Goal: Communication & Community: Answer question/provide support

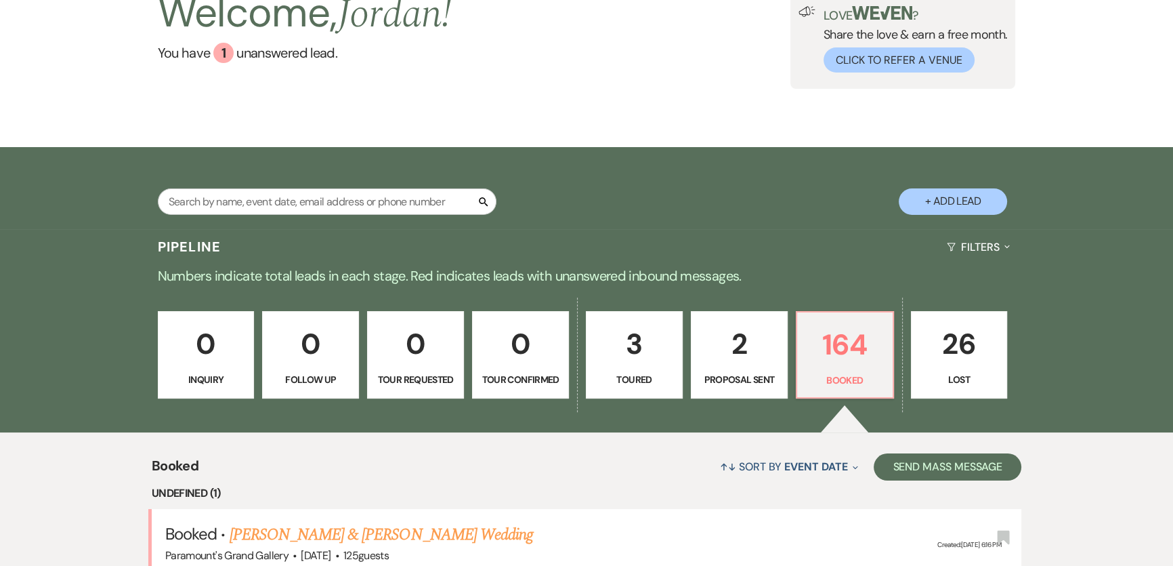
scroll to position [327, 0]
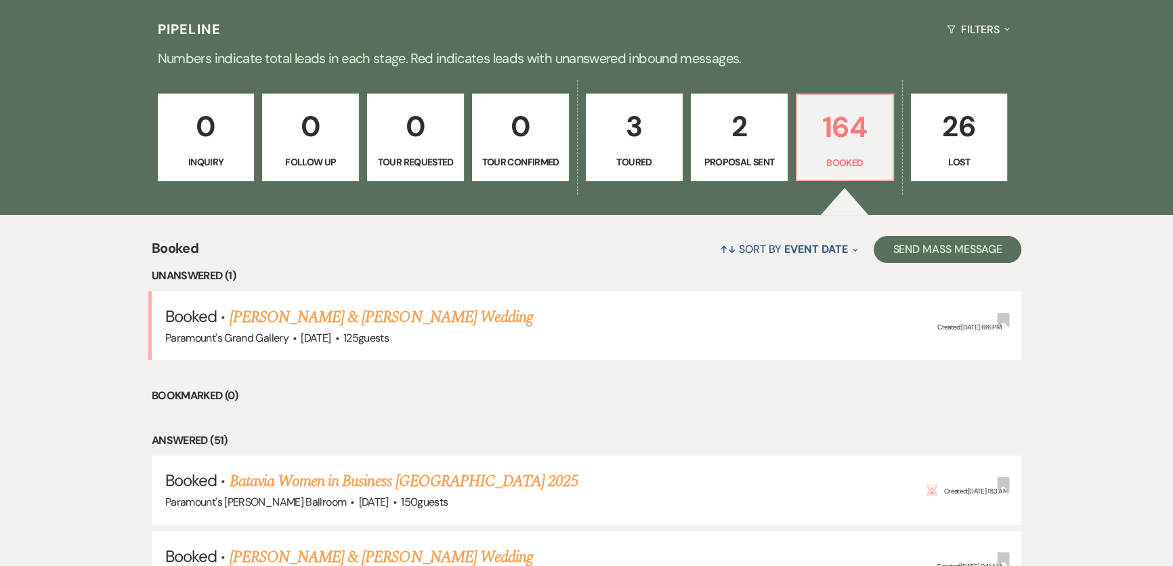
click at [389, 305] on link "[PERSON_NAME] & [PERSON_NAME] Wedding" at bounding box center [381, 317] width 303 height 24
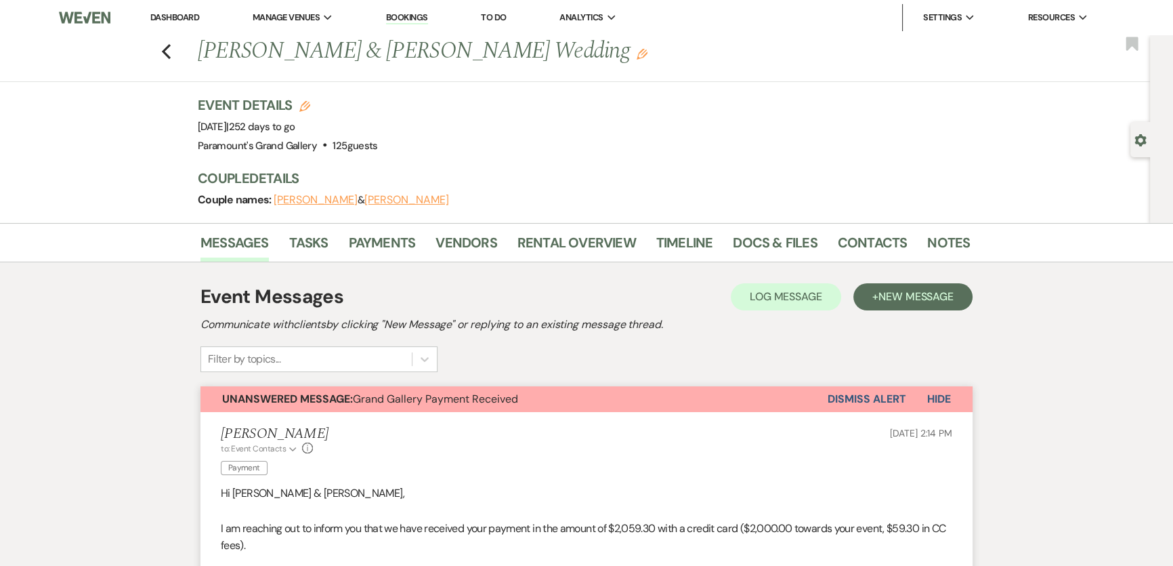
click at [597, 224] on div "Messages Tasks Payments Vendors Rental Overview Timeline Docs & Files Contacts …" at bounding box center [586, 242] width 1173 height 39
click at [601, 242] on link "Rental Overview" at bounding box center [576, 247] width 119 height 30
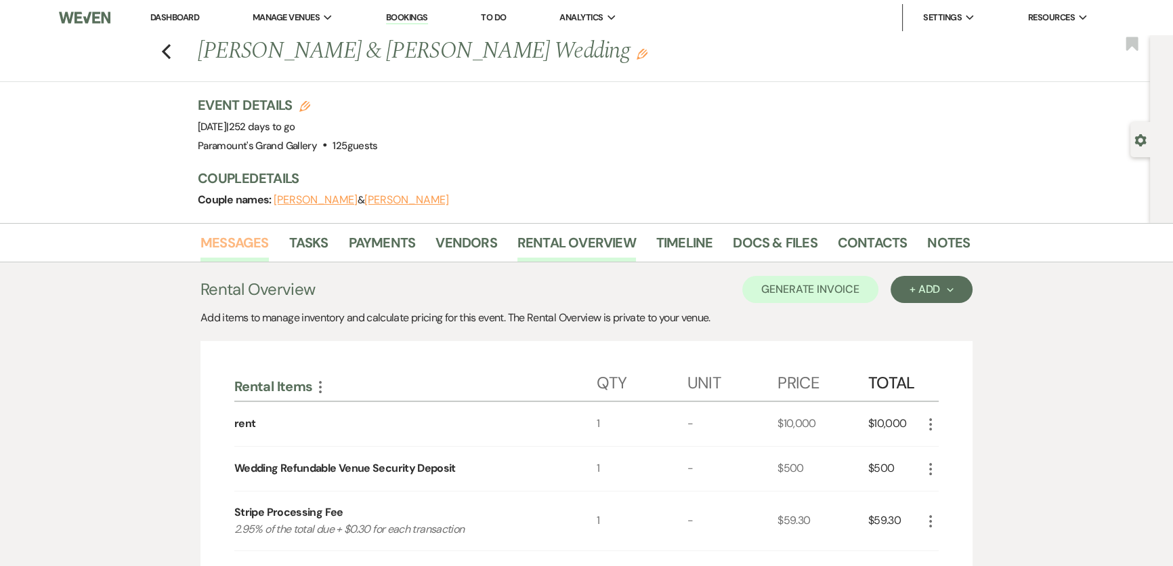
click at [247, 254] on link "Messages" at bounding box center [234, 247] width 68 height 30
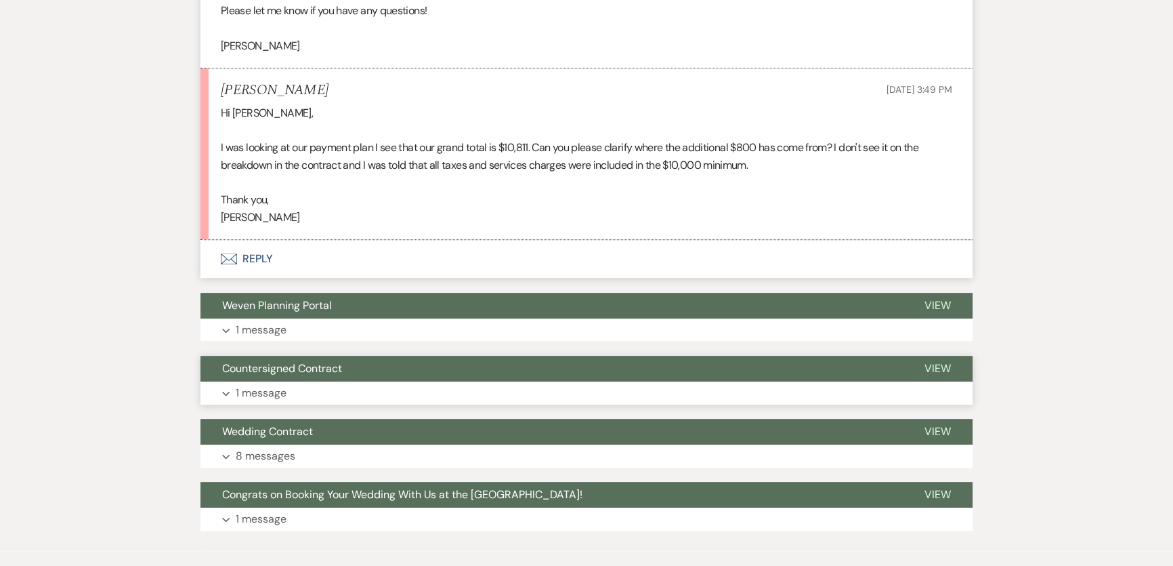
scroll to position [675, 0]
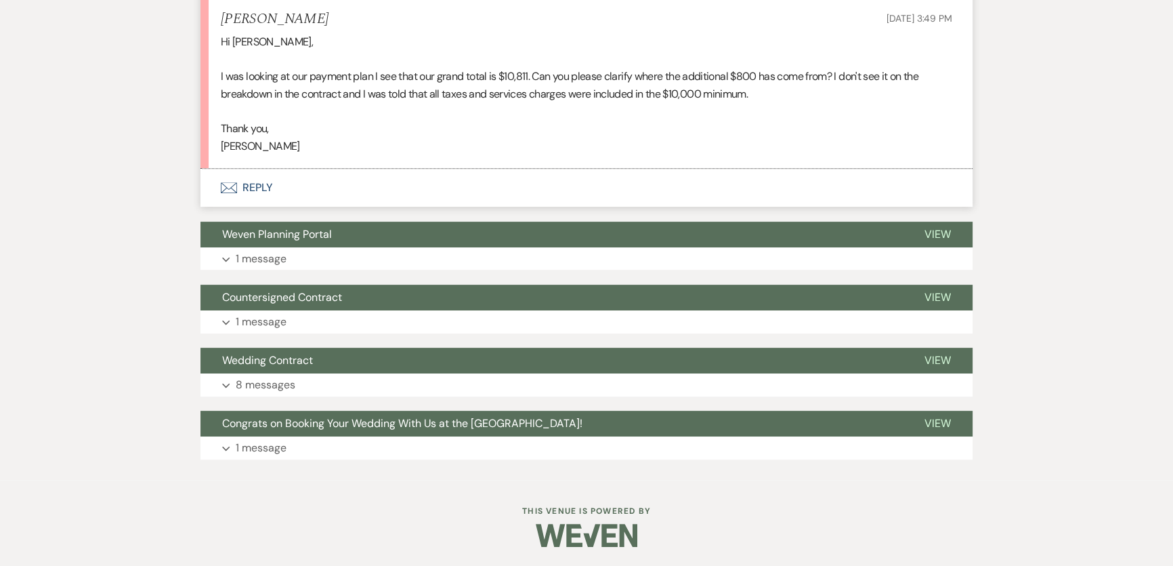
click at [289, 183] on button "Envelope Reply" at bounding box center [586, 188] width 772 height 38
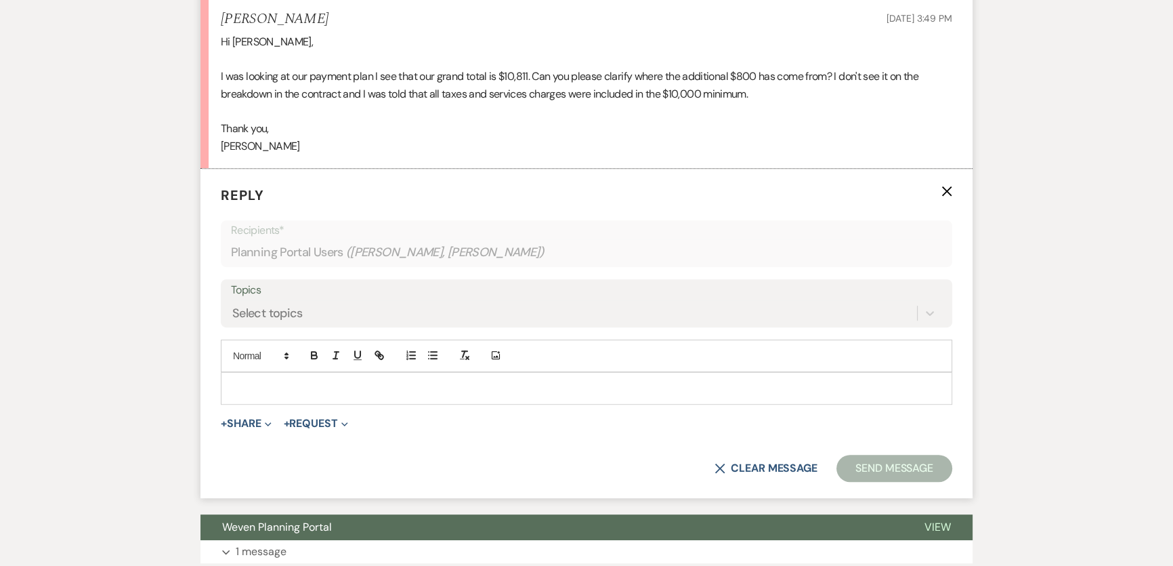
scroll to position [700, 0]
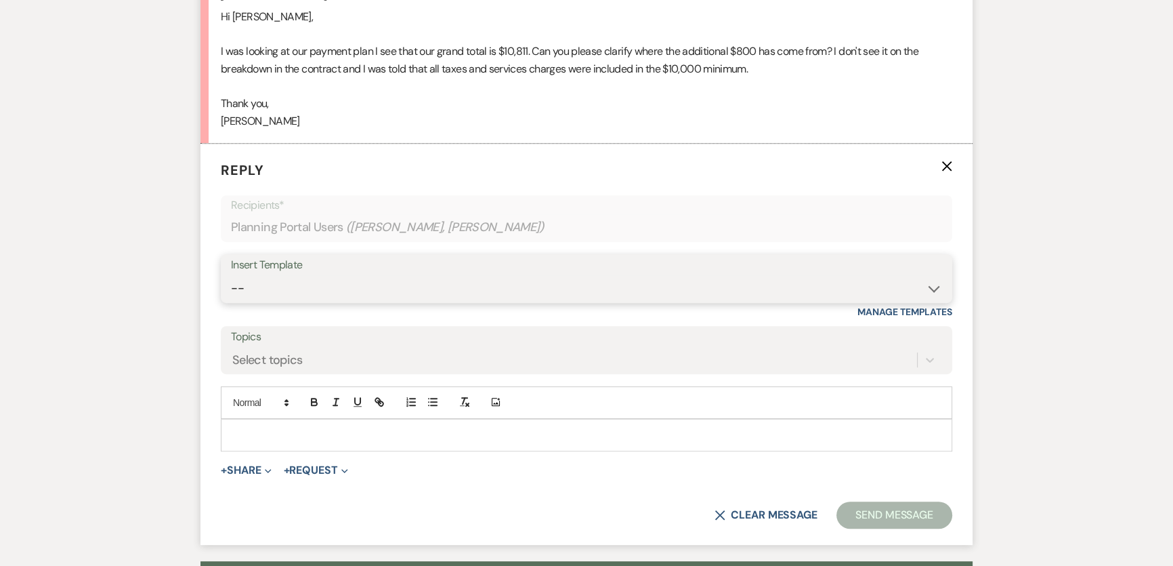
click at [358, 276] on select "-- Weven Planning Portal Introduction (Booked Events) 6 Month Consultation 9 Mo…" at bounding box center [586, 288] width 711 height 26
select select "1900"
click at [231, 275] on select "-- Weven Planning Portal Introduction (Booked Events) 6 Month Consultation 9 Mo…" at bounding box center [586, 288] width 711 height 26
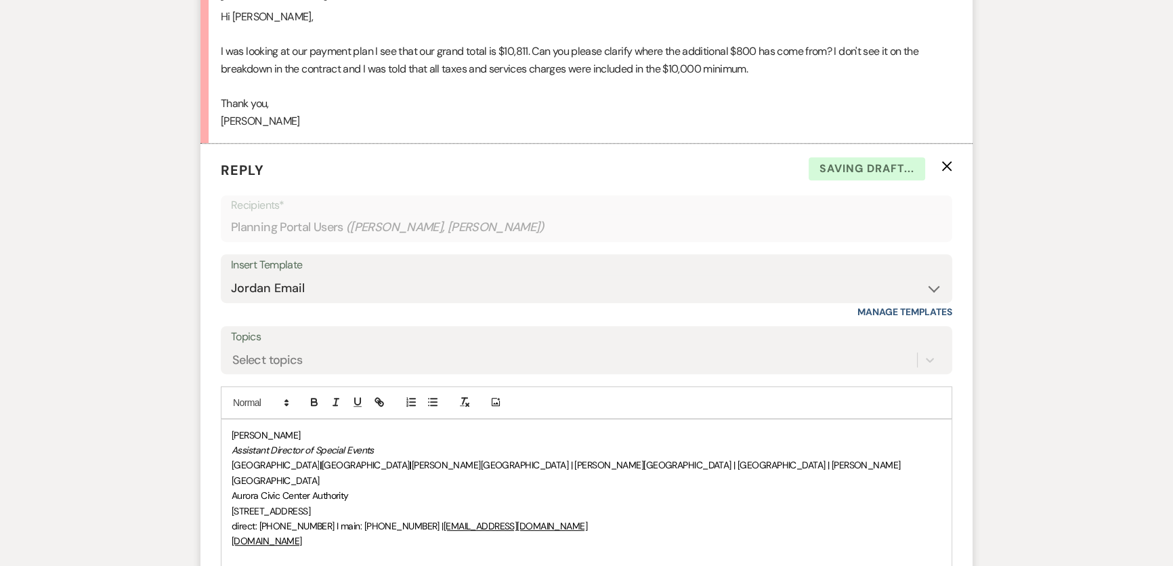
click at [230, 429] on div "[PERSON_NAME] Assistant Director of Special Events [GEOGRAPHIC_DATA] | [GEOGRAP…" at bounding box center [586, 510] width 730 height 183
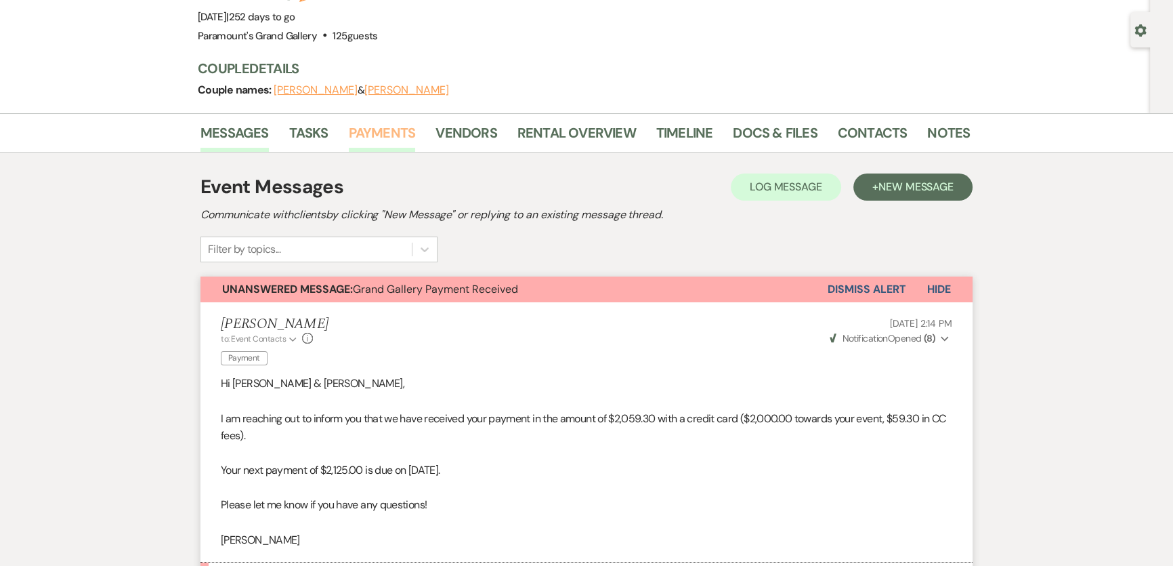
scroll to position [0, 0]
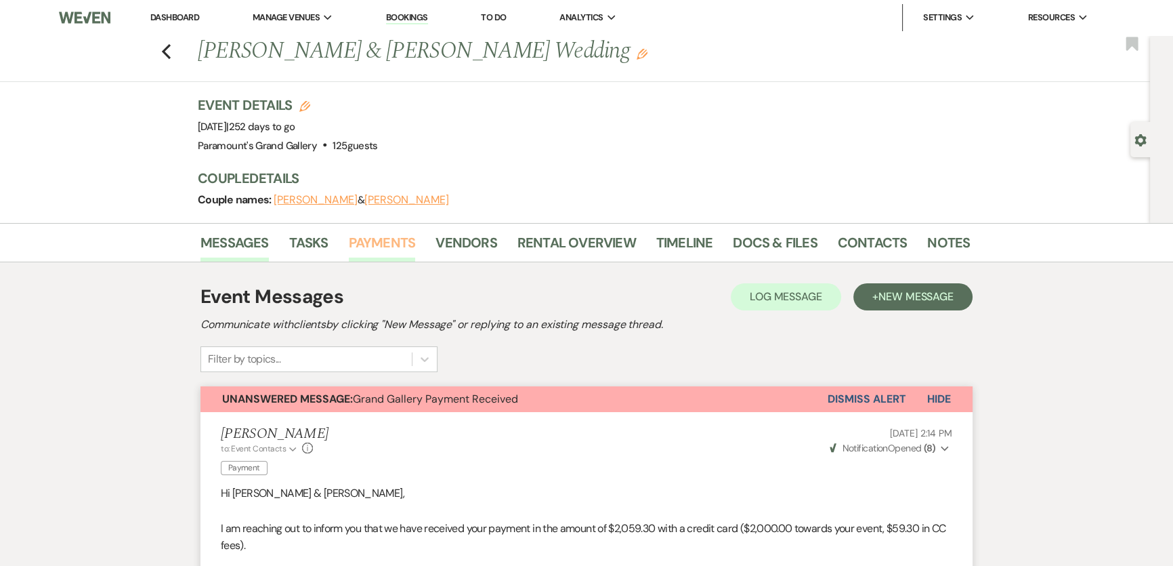
click at [389, 251] on link "Payments" at bounding box center [382, 247] width 67 height 30
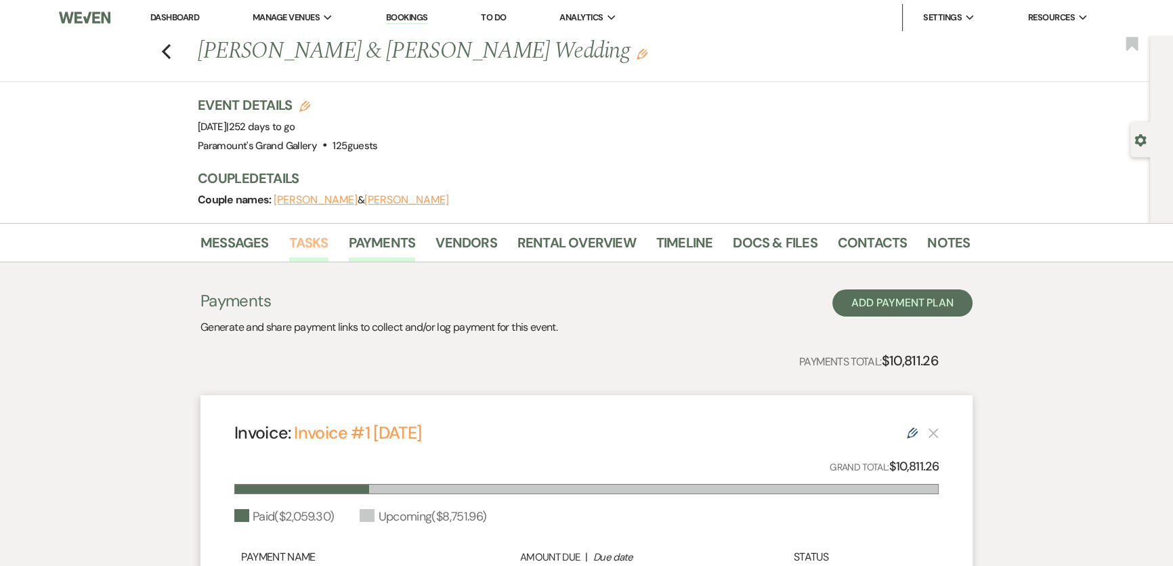
click at [312, 236] on link "Tasks" at bounding box center [308, 247] width 39 height 30
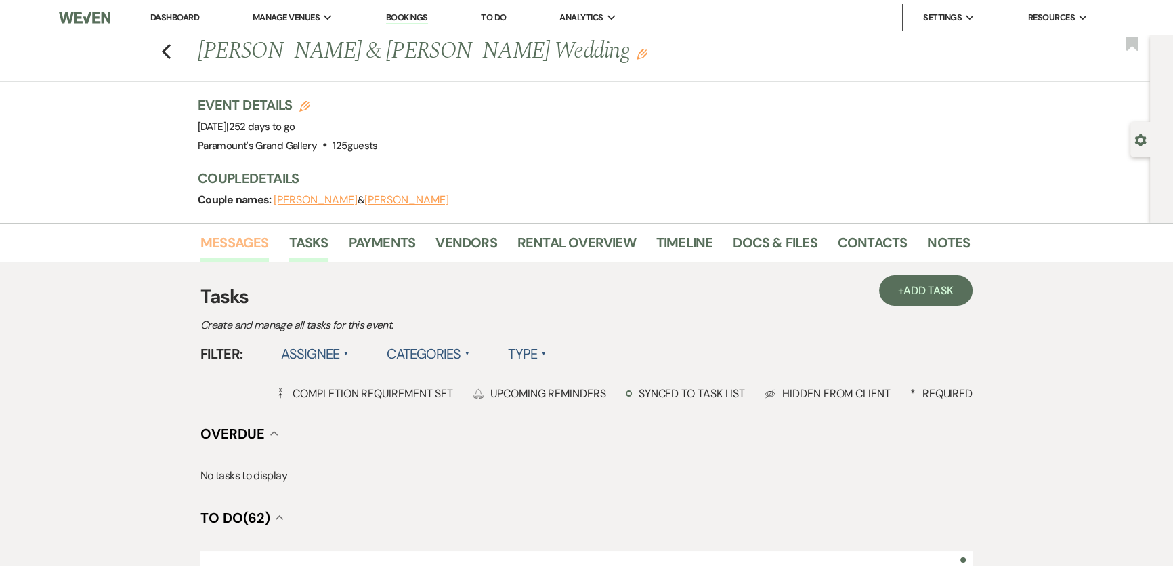
click at [249, 238] on link "Messages" at bounding box center [234, 247] width 68 height 30
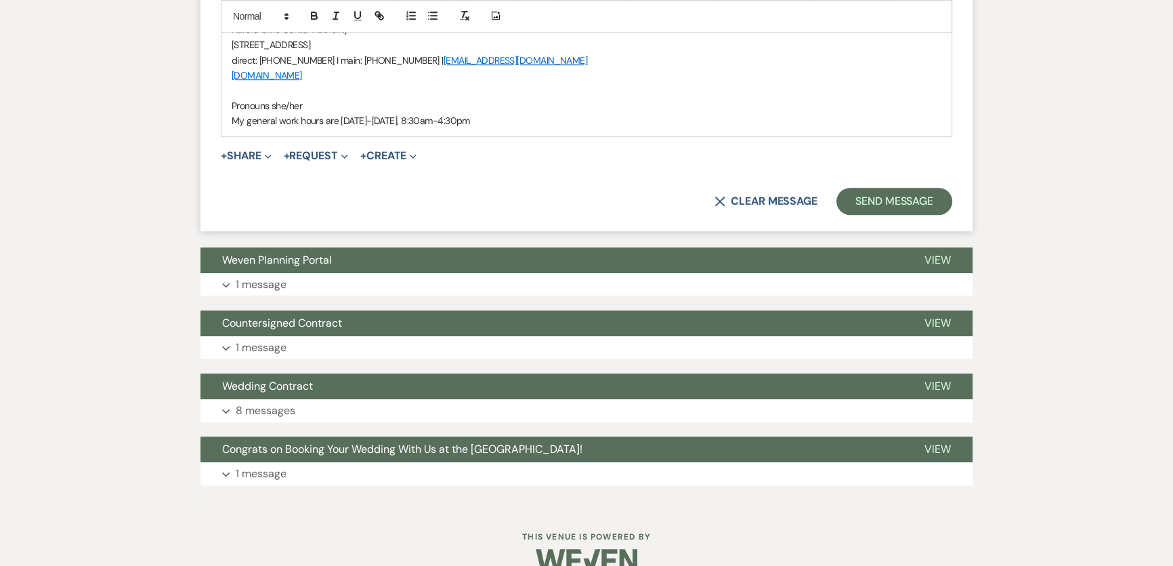
scroll to position [1229, 0]
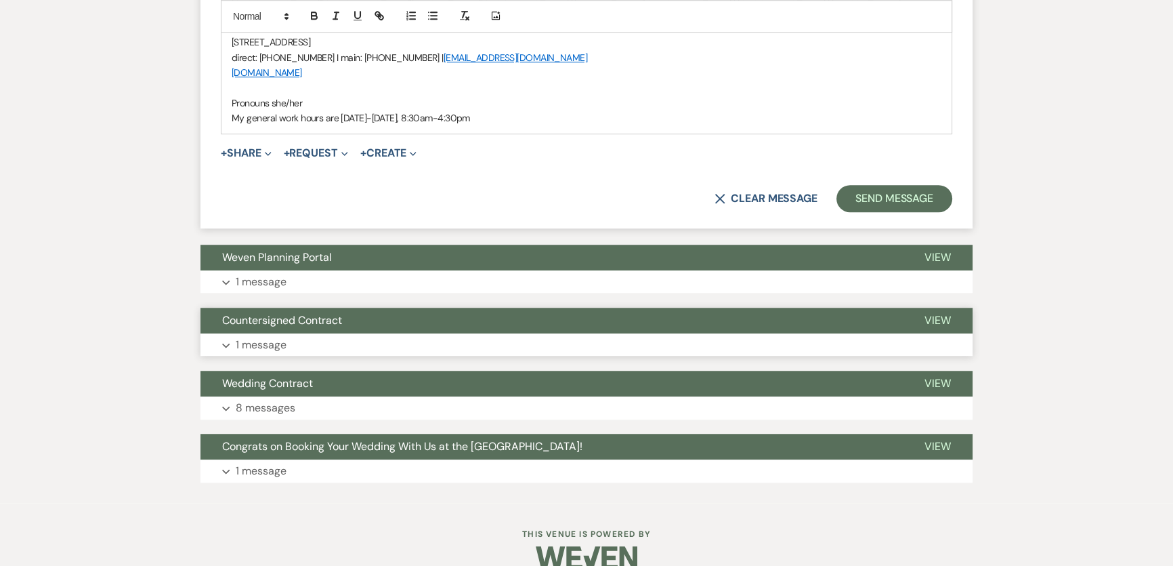
click at [374, 333] on button "Expand 1 message" at bounding box center [586, 344] width 772 height 23
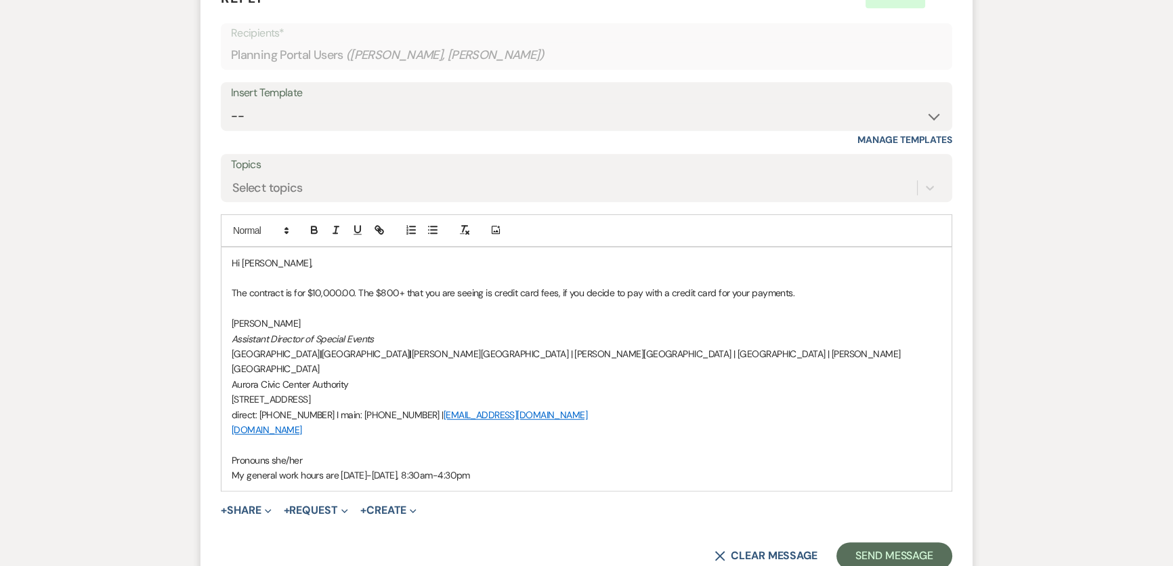
scroll to position [860, 0]
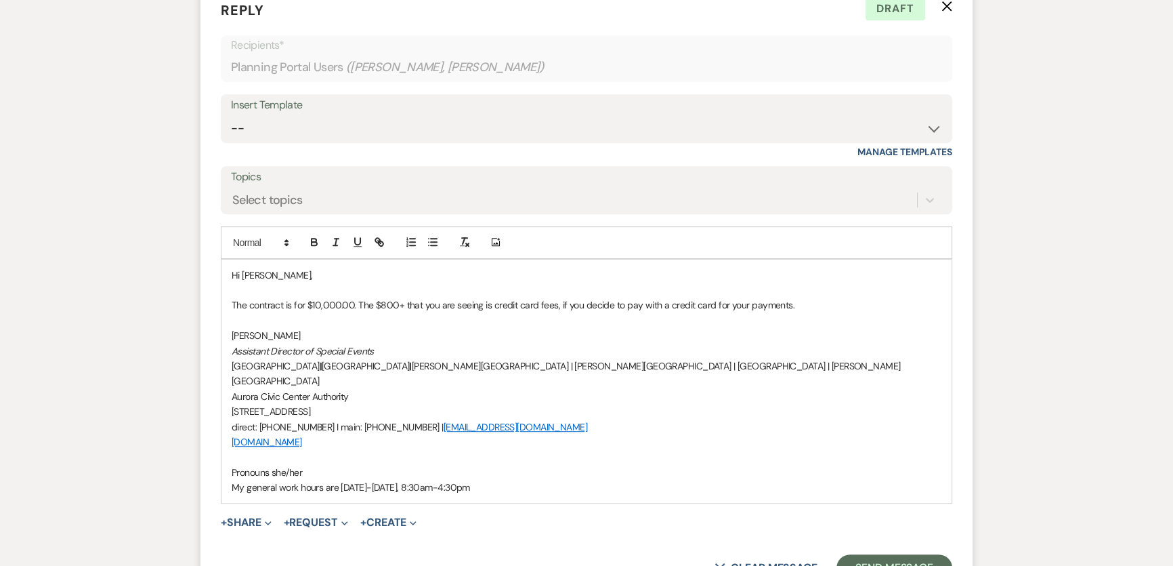
click at [519, 304] on p "The contract is for $10,000.00. The $800+ that you are seeing is credit card fe…" at bounding box center [587, 304] width 710 height 15
drag, startPoint x: 632, startPoint y: 305, endPoint x: 797, endPoint y: 305, distance: 164.6
click at [765, 308] on p "The contract is for $10,000.00. The $800+ that you are seeing is credit card fe…" at bounding box center [587, 304] width 710 height 15
click at [826, 306] on p "The contract is for $10,000.00. The $800+ that you are seeing is credit card fe…" at bounding box center [587, 304] width 710 height 15
drag, startPoint x: 833, startPoint y: 312, endPoint x: 809, endPoint y: 308, distance: 24.6
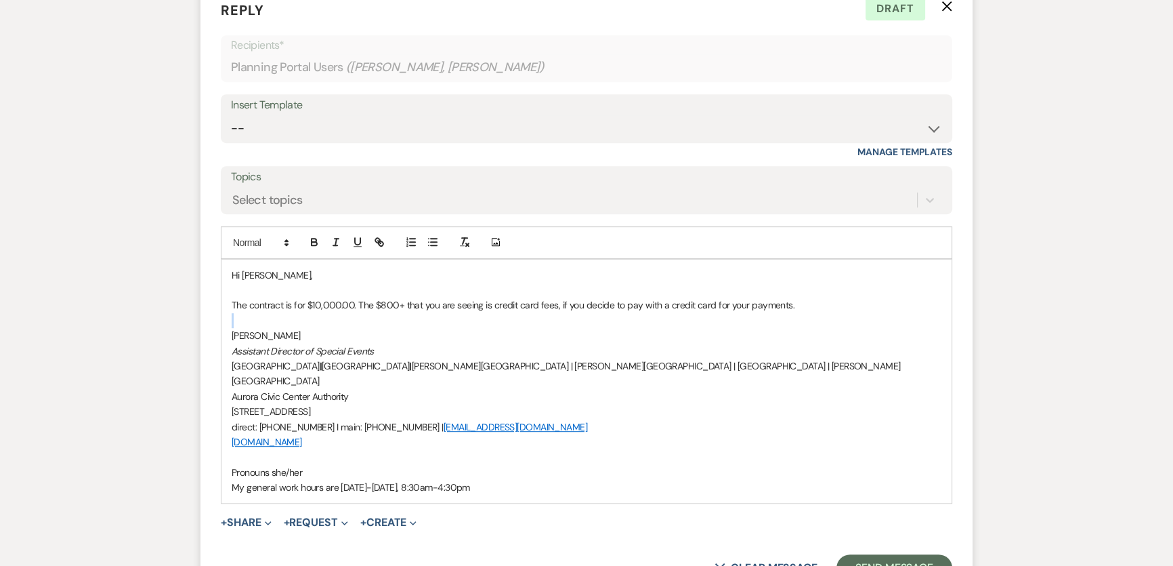
click at [809, 308] on div "Hi [PERSON_NAME], The contract is for $10,000.00. The $800+ that you are seeing…" at bounding box center [586, 381] width 730 height 244
click at [807, 301] on p "The contract is for $10,000.00. The $800+ that you are seeing is credit card fe…" at bounding box center [587, 304] width 710 height 15
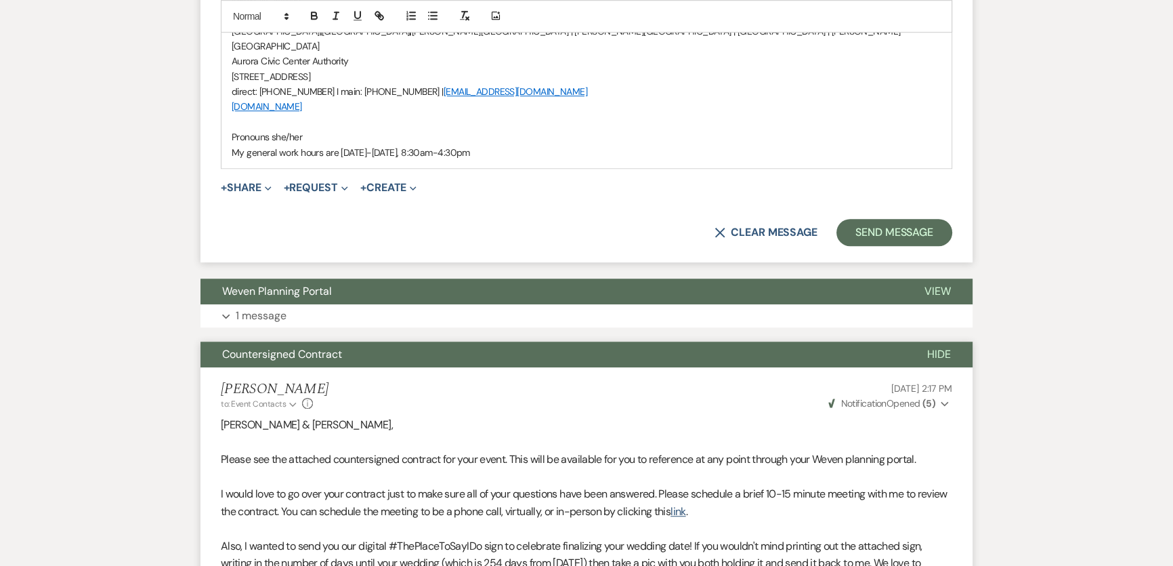
scroll to position [1598, 0]
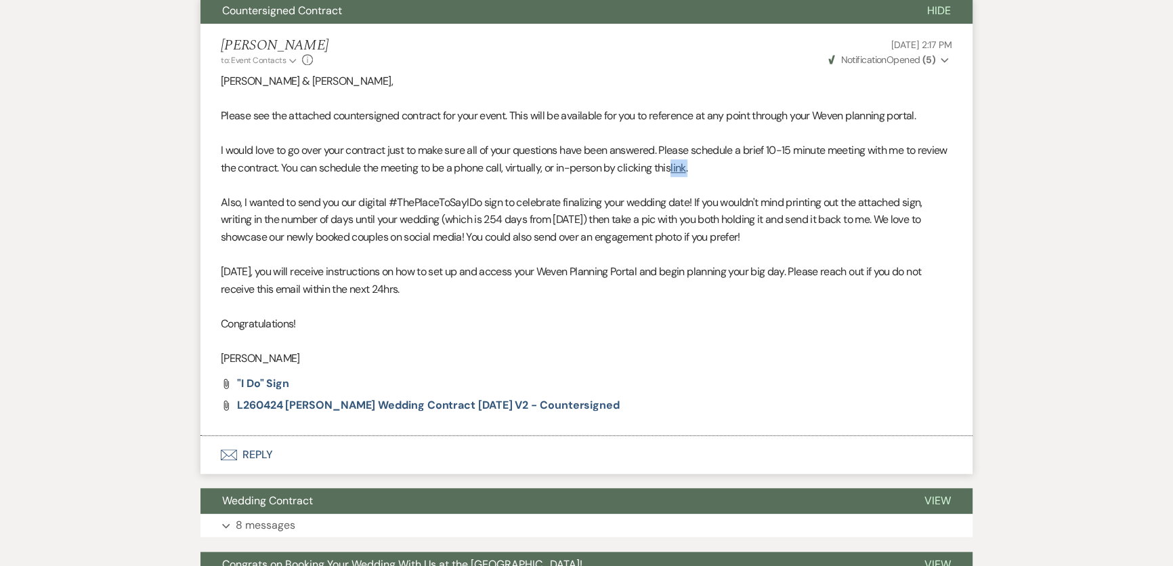
drag, startPoint x: 727, startPoint y: 151, endPoint x: 710, endPoint y: 154, distance: 17.9
click at [710, 154] on p "I would love to go over your contract just to make sure all of your questions h…" at bounding box center [587, 159] width 732 height 35
copy p "link ."
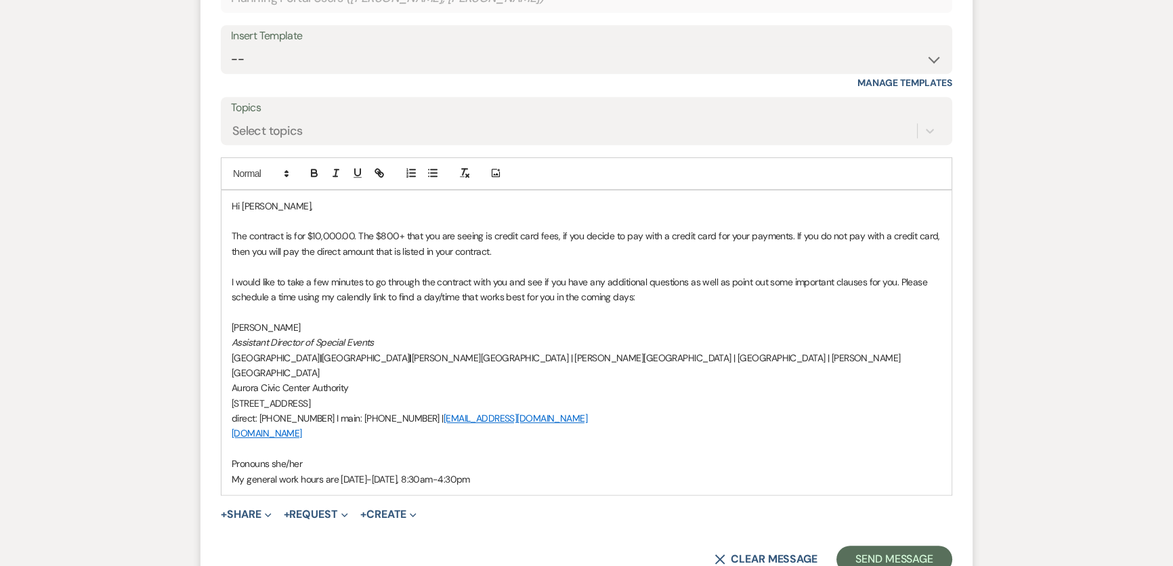
scroll to position [921, 0]
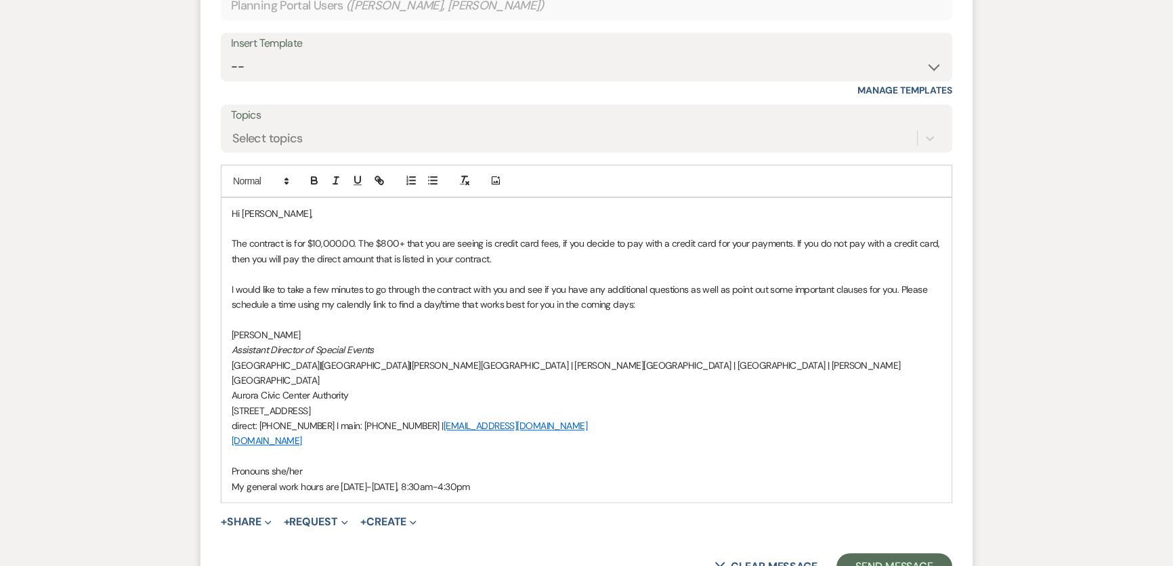
click at [650, 305] on p "I would like to take a few minutes to go through the contract with you and see …" at bounding box center [587, 297] width 710 height 30
click at [364, 289] on p "I would like to take a few minutes to go through the contract with you and see …" at bounding box center [587, 297] width 710 height 30
click at [782, 284] on p "I would like to take a few minutes to have a phone call and go through the cont…" at bounding box center [587, 297] width 710 height 30
click at [837, 282] on p "I would like to take a few minutes to have a phone call and go through the cont…" at bounding box center [587, 297] width 710 height 30
click at [820, 299] on p "I would like to take a few minutes to have a phone call and go through the cont…" at bounding box center [587, 297] width 710 height 30
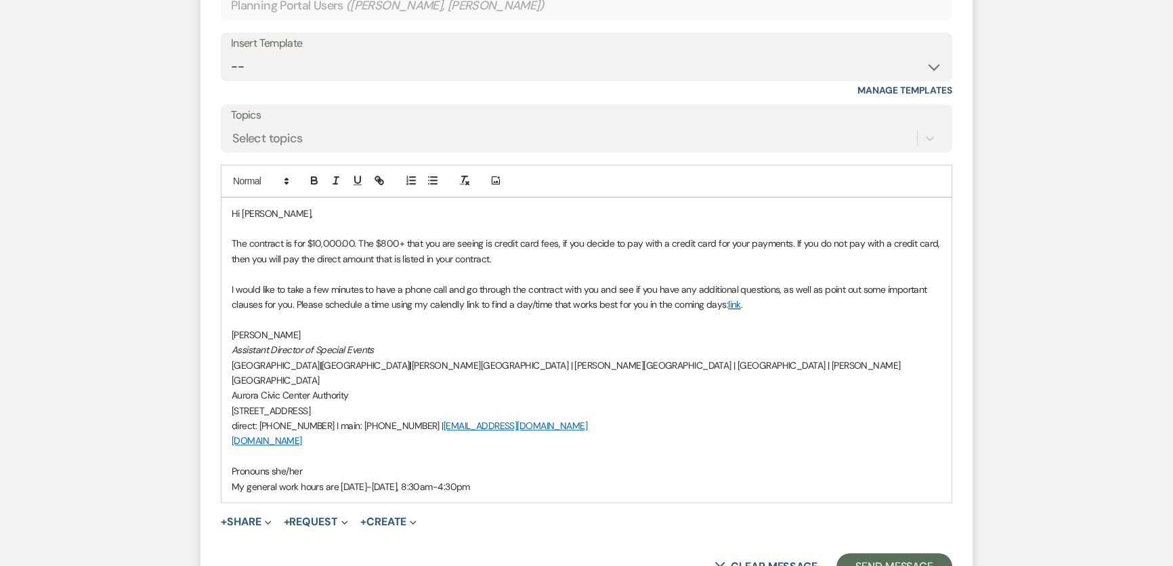
click at [849, 290] on p "I would like to take a few minutes to have a phone call and go through the cont…" at bounding box center [587, 297] width 710 height 30
click at [503, 333] on p "[PERSON_NAME]" at bounding box center [587, 334] width 710 height 15
click at [454, 305] on p "I would like to take a few minutes to have a phone call and go through the cont…" at bounding box center [587, 297] width 710 height 30
click at [818, 318] on p at bounding box center [587, 319] width 710 height 15
click at [724, 300] on p "I would like to take a few minutes to have a phone call and go through the cont…" at bounding box center [587, 297] width 710 height 30
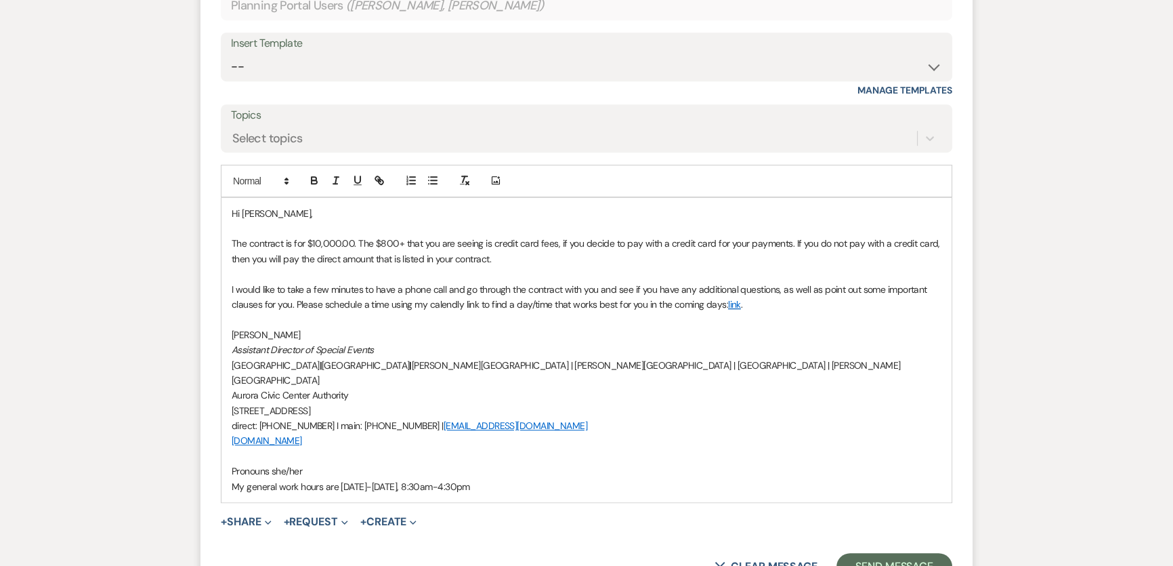
click at [725, 304] on p "I would like to take a few minutes to have a phone call and go through the cont…" at bounding box center [587, 297] width 710 height 30
click at [775, 354] on p "Assistant Director of Special Events" at bounding box center [587, 349] width 710 height 15
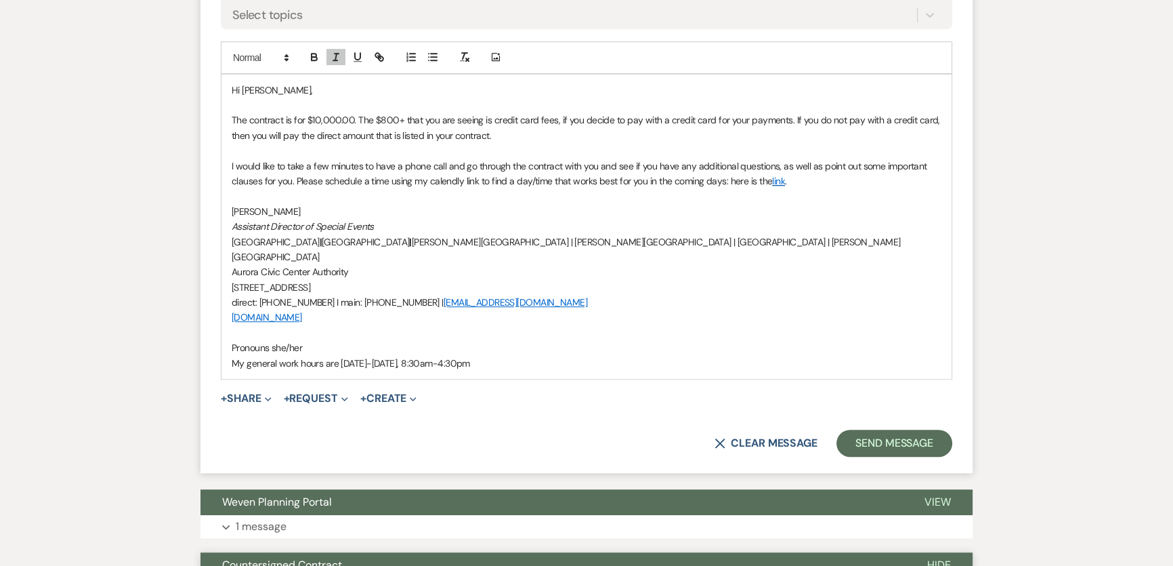
scroll to position [1044, 0]
click at [876, 430] on button "Send Message" at bounding box center [895, 443] width 116 height 27
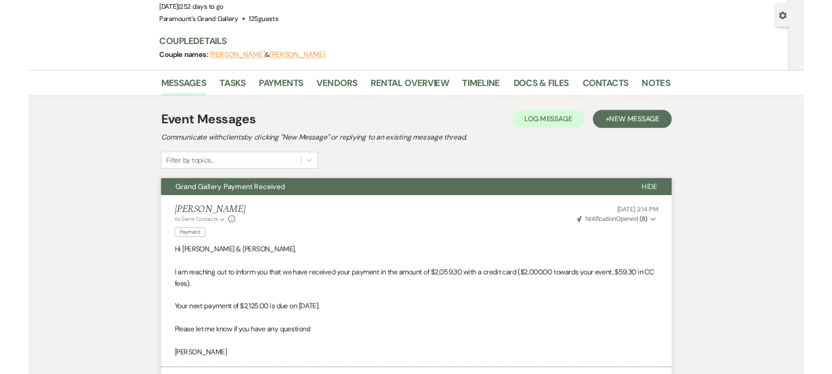
scroll to position [0, 0]
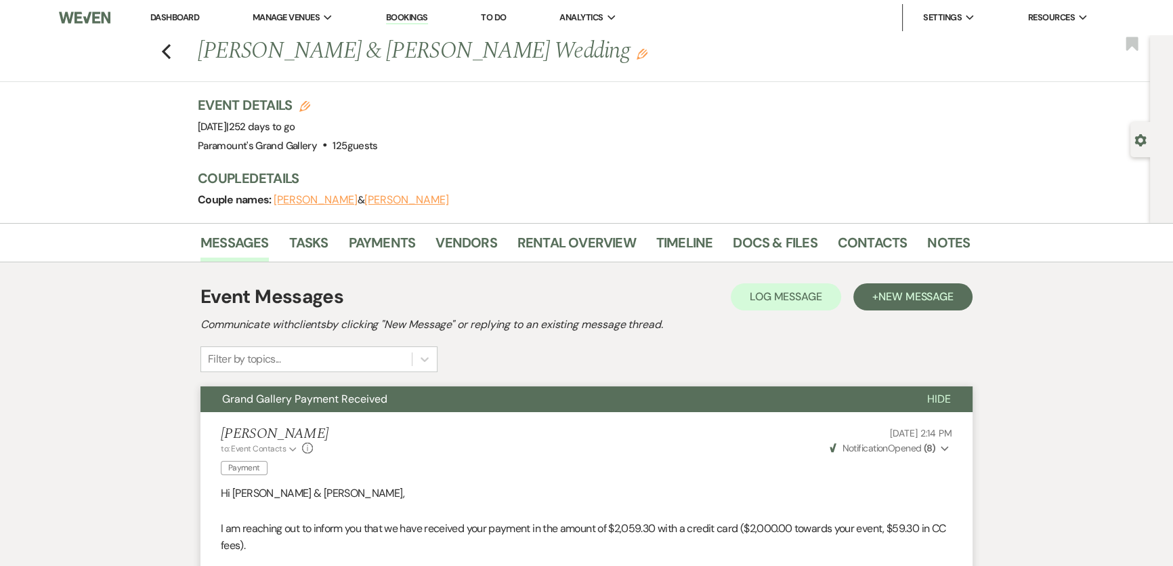
click at [177, 17] on link "Dashboard" at bounding box center [174, 18] width 49 height 12
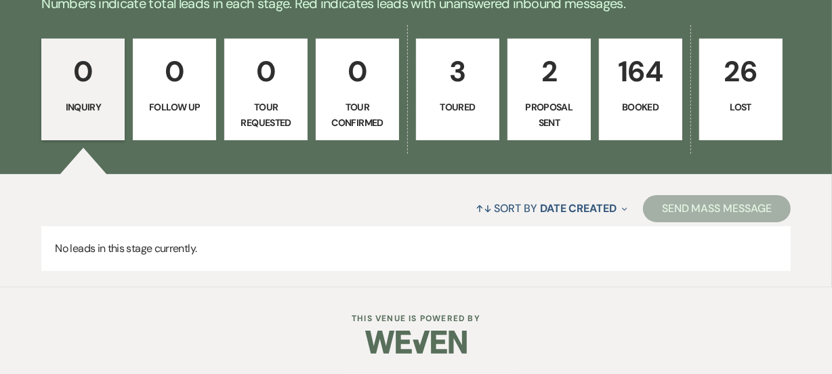
click at [723, 95] on link "26 Lost" at bounding box center [740, 90] width 83 height 102
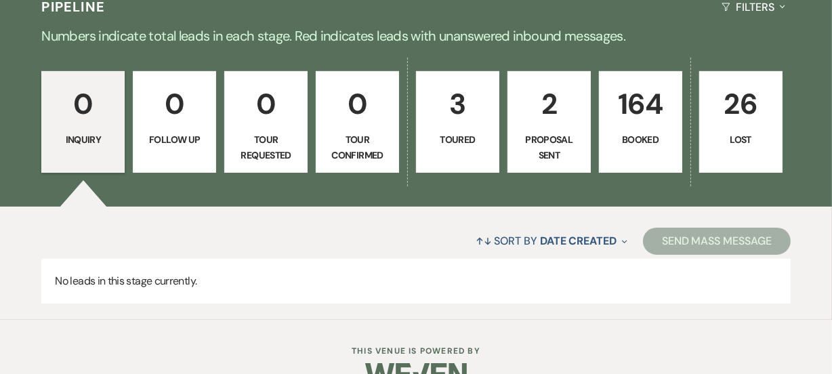
select select "8"
select select "11"
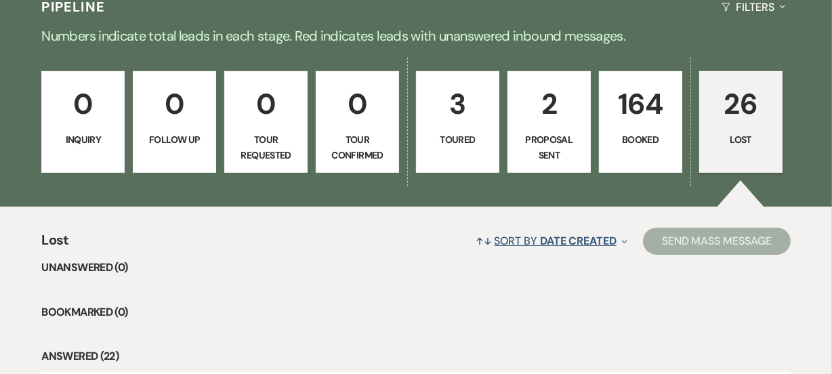
select select "8"
select select "11"
select select "8"
select select "5"
select select "8"
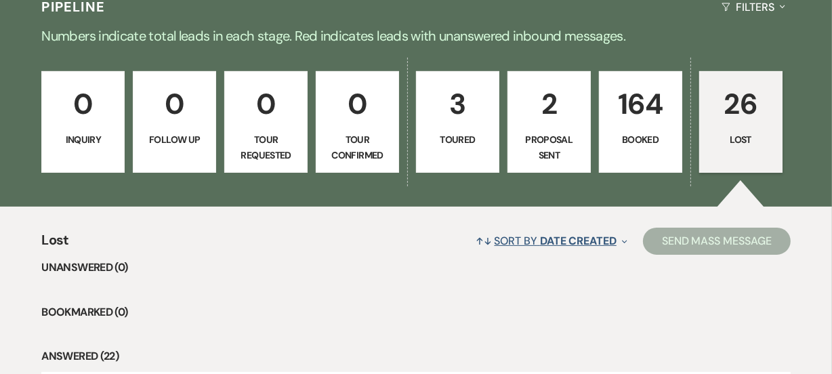
select select "11"
select select "8"
select select "11"
select select "8"
select select "7"
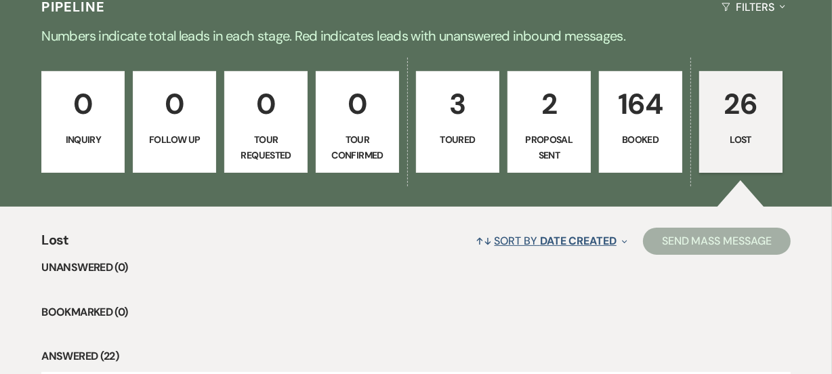
select select "8"
select select "11"
select select "8"
select select "11"
select select "8"
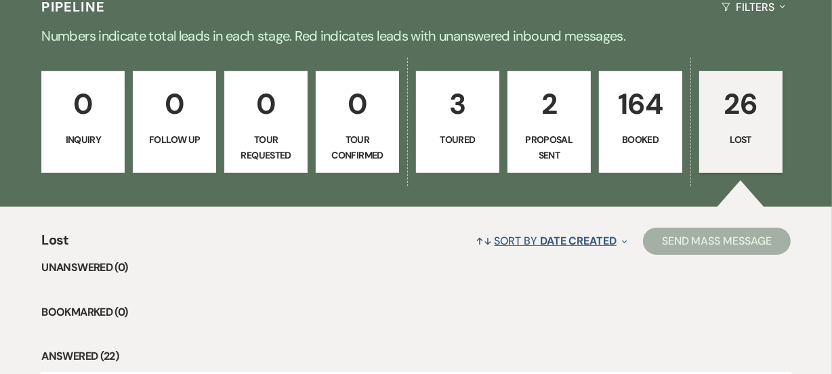
select select "11"
select select "8"
select select "6"
select select "8"
select select "1"
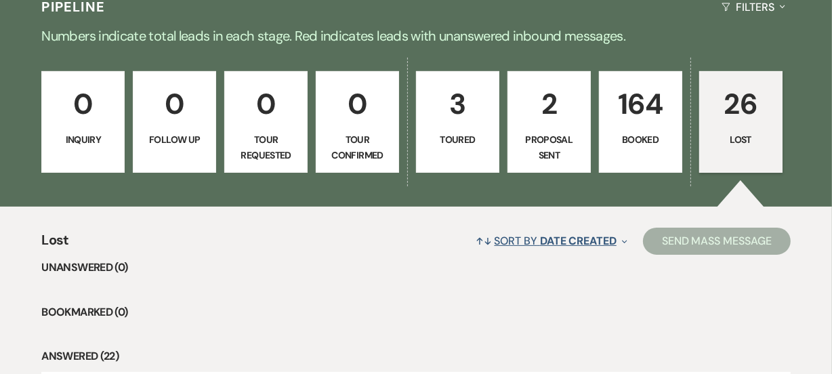
select select "8"
select select "6"
select select "8"
select select "7"
select select "8"
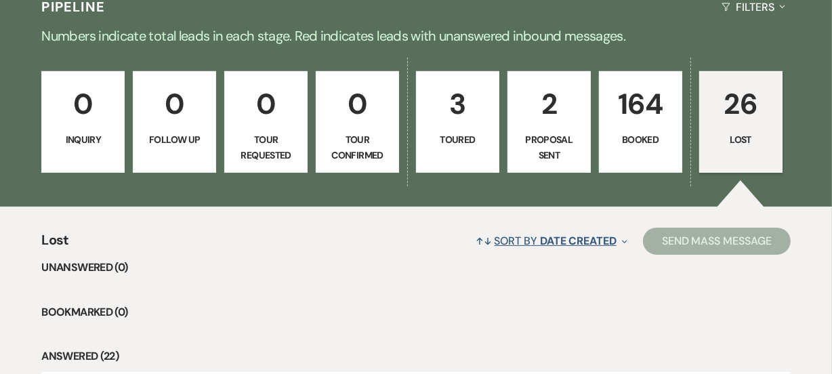
select select "1"
select select "8"
select select "7"
select select "8"
select select "5"
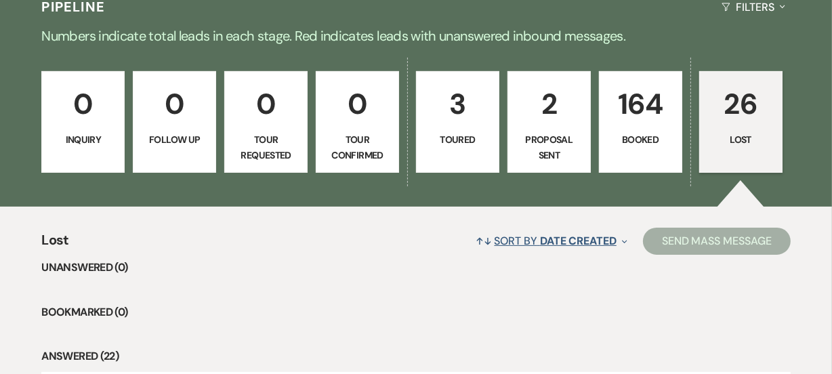
select select "8"
select select "7"
select select "8"
select select "11"
select select "8"
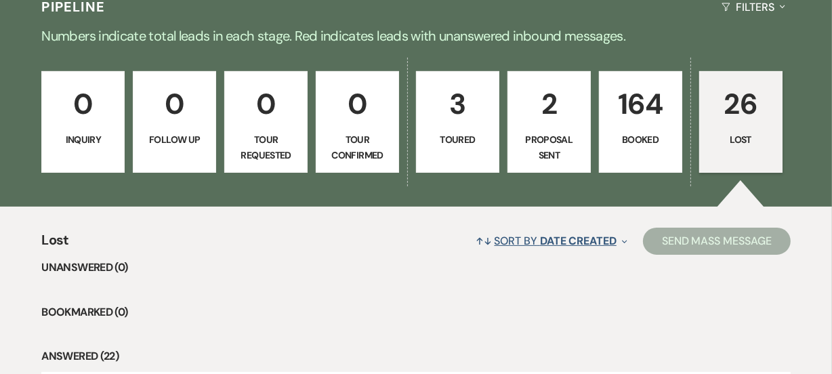
select select "11"
select select "8"
select select "5"
select select "8"
select select "5"
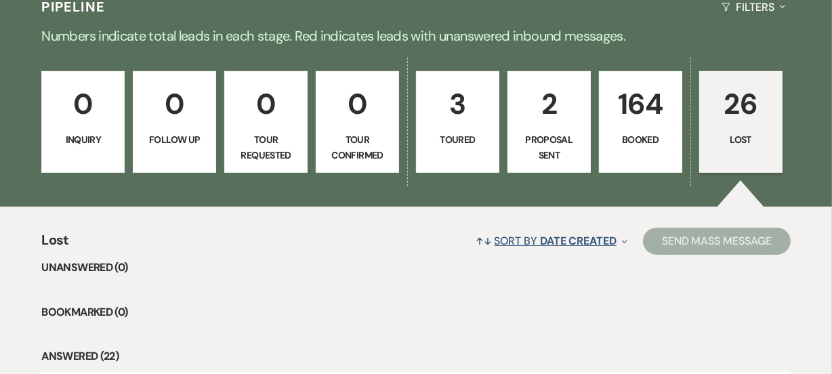
select select "8"
select select "11"
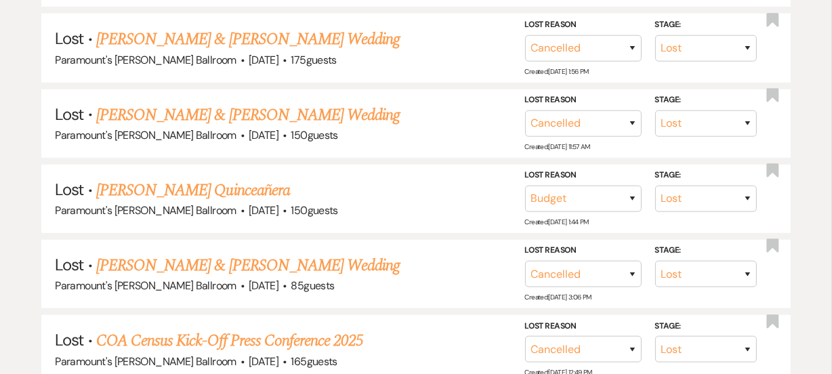
scroll to position [897, 0]
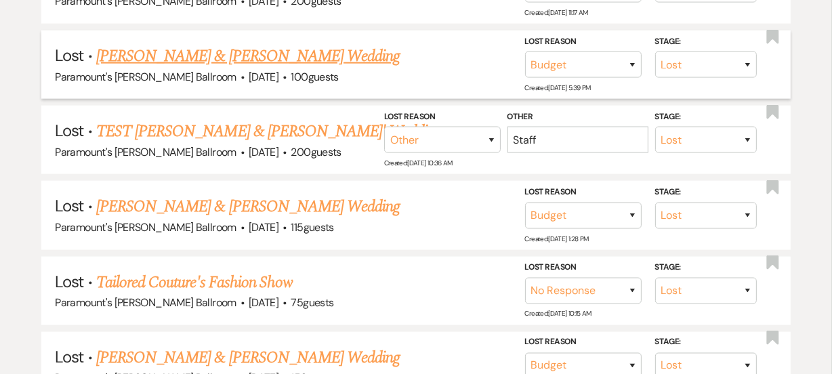
scroll to position [1575, 0]
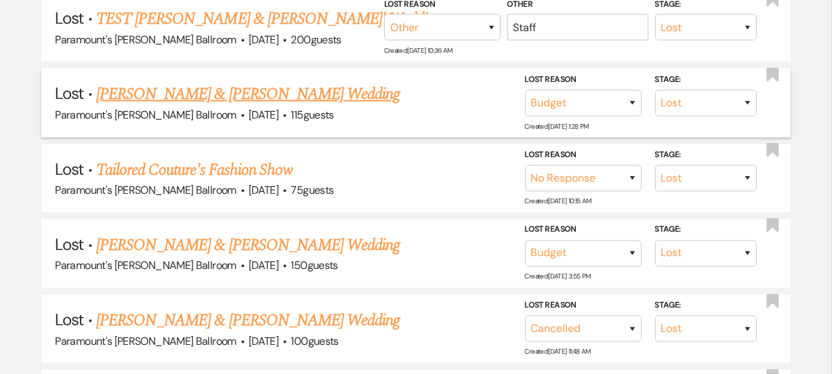
scroll to position [1698, 0]
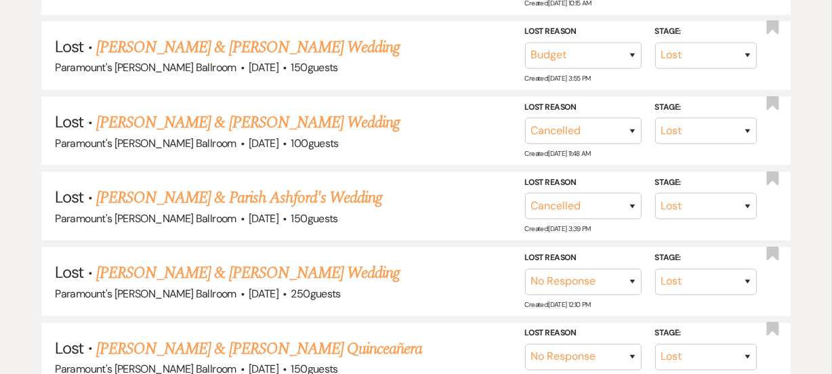
scroll to position [1883, 0]
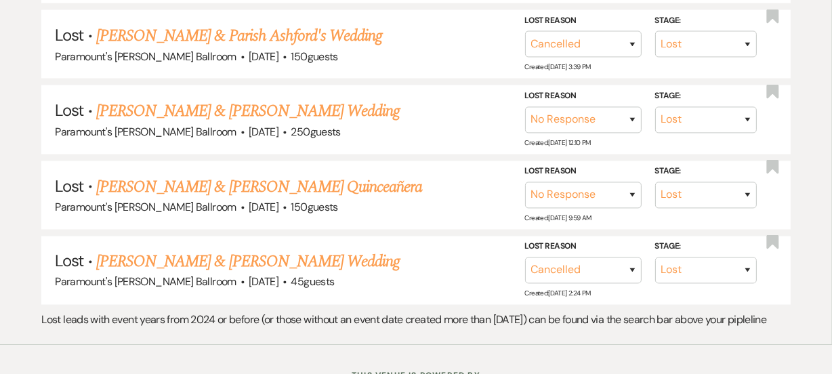
scroll to position [2006, 0]
